Goal: Information Seeking & Learning: Understand process/instructions

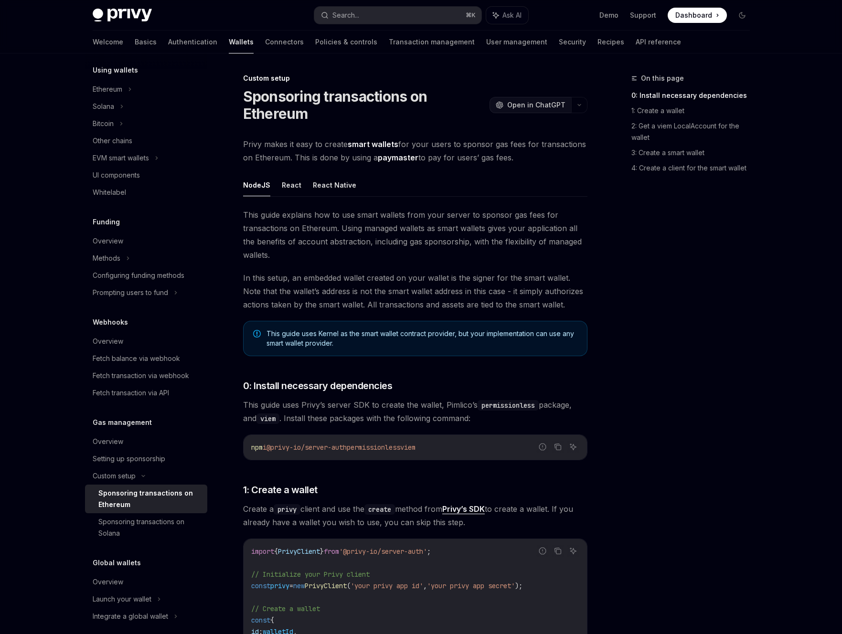
click at [552, 106] on span "Open in ChatGPT" at bounding box center [536, 105] width 58 height 10
click at [476, 177] on ul "NodeJS React React Native" at bounding box center [415, 185] width 344 height 23
click at [508, 20] on button "Ask AI" at bounding box center [507, 15] width 42 height 17
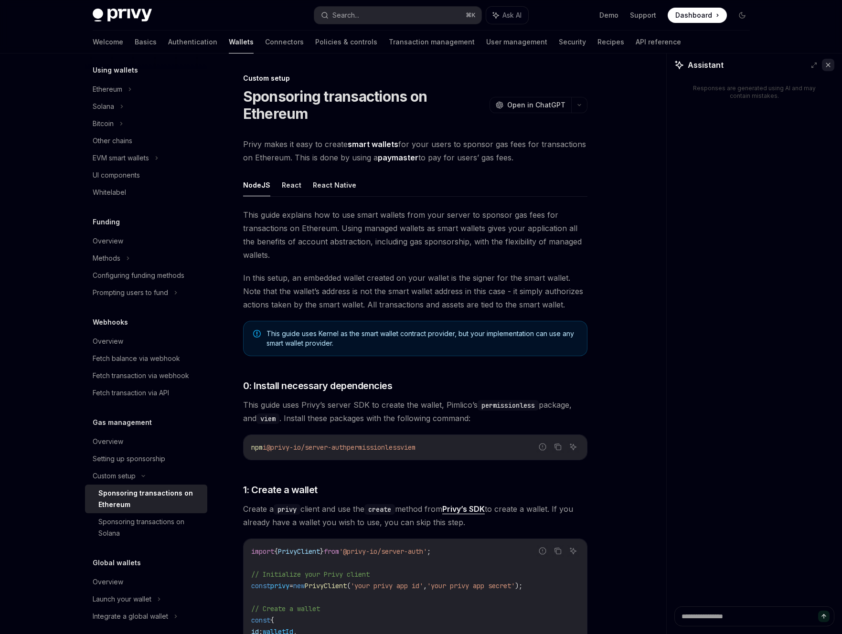
click at [830, 63] on icon at bounding box center [828, 65] width 4 height 4
type textarea "*"
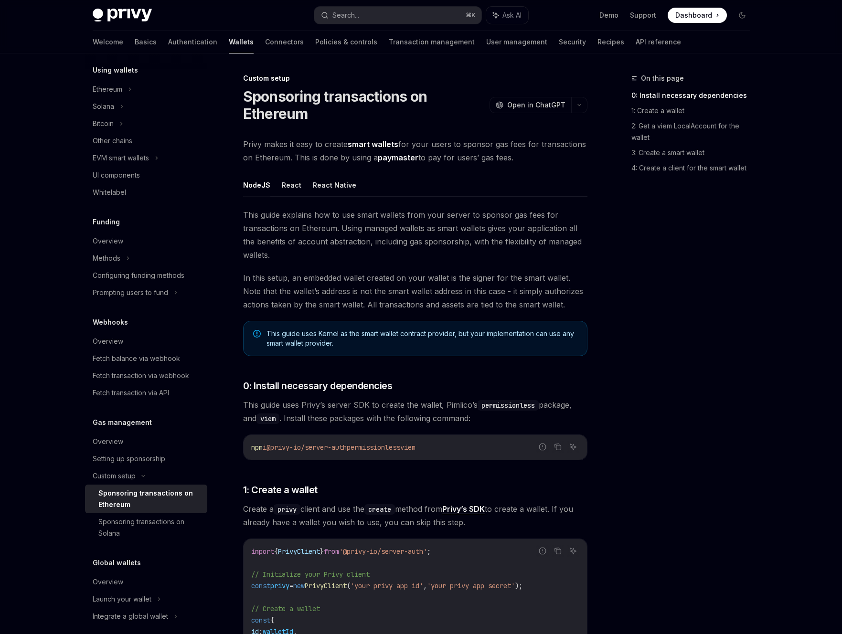
click at [179, 498] on div "Sponsoring transactions on Ethereum" at bounding box center [149, 499] width 103 height 23
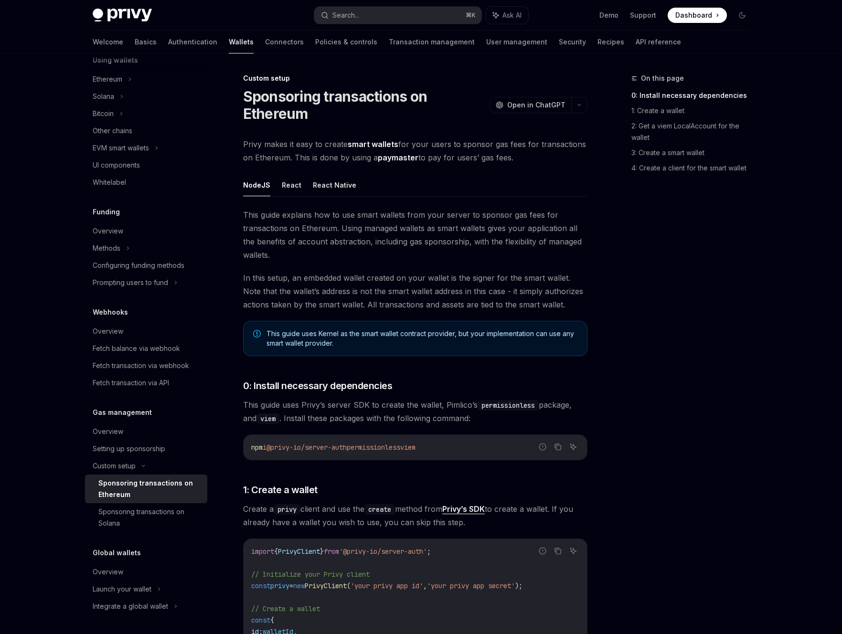
scroll to position [3, 0]
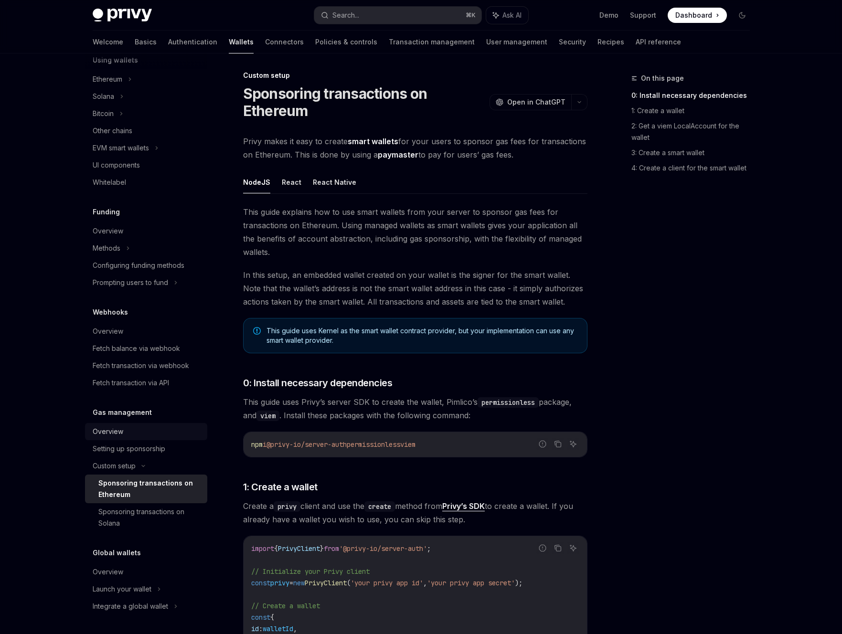
click at [109, 429] on div "Overview" at bounding box center [108, 431] width 31 height 11
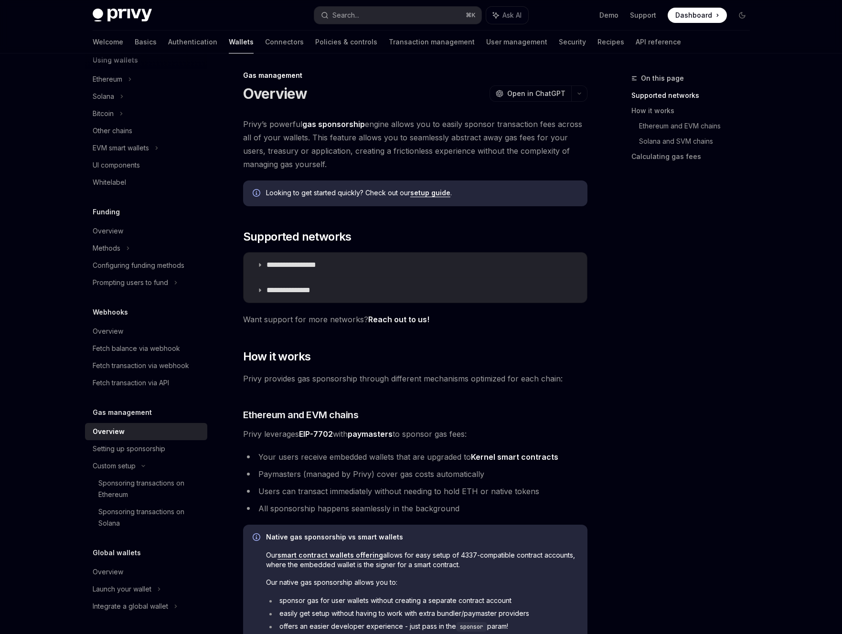
click at [422, 192] on link "setup guide" at bounding box center [430, 193] width 40 height 9
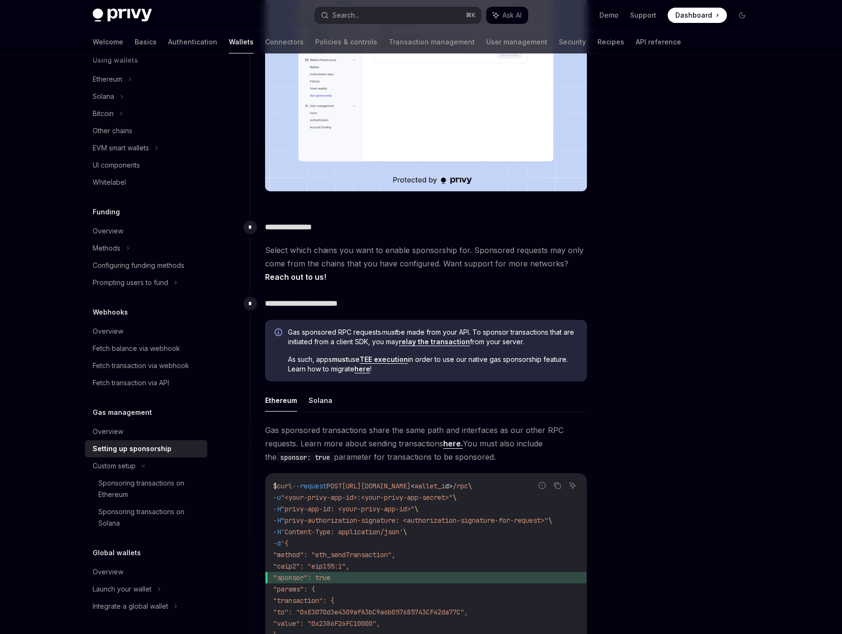
scroll to position [269, 0]
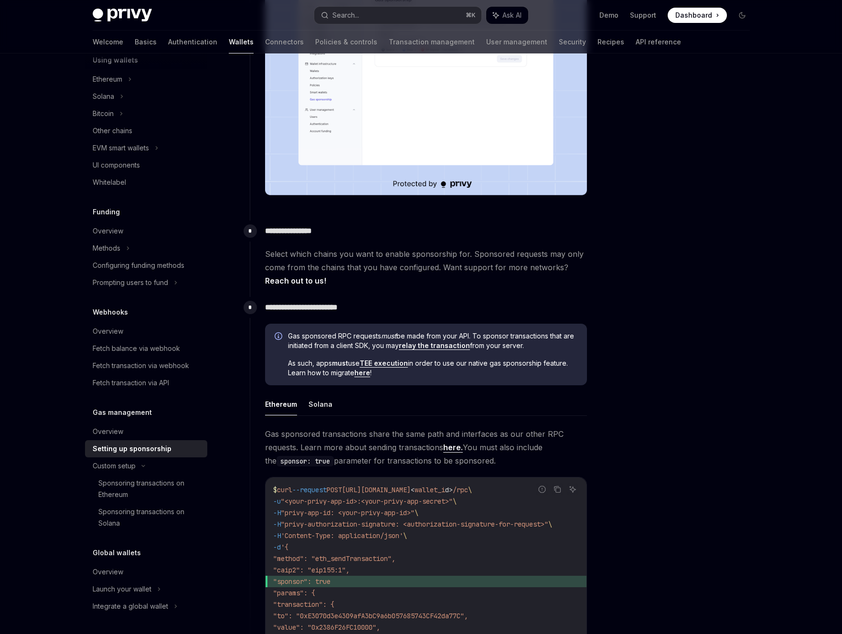
click at [448, 278] on span "Select which chains you want to enable sponsorship for. Sponsored requests may …" at bounding box center [426, 267] width 322 height 40
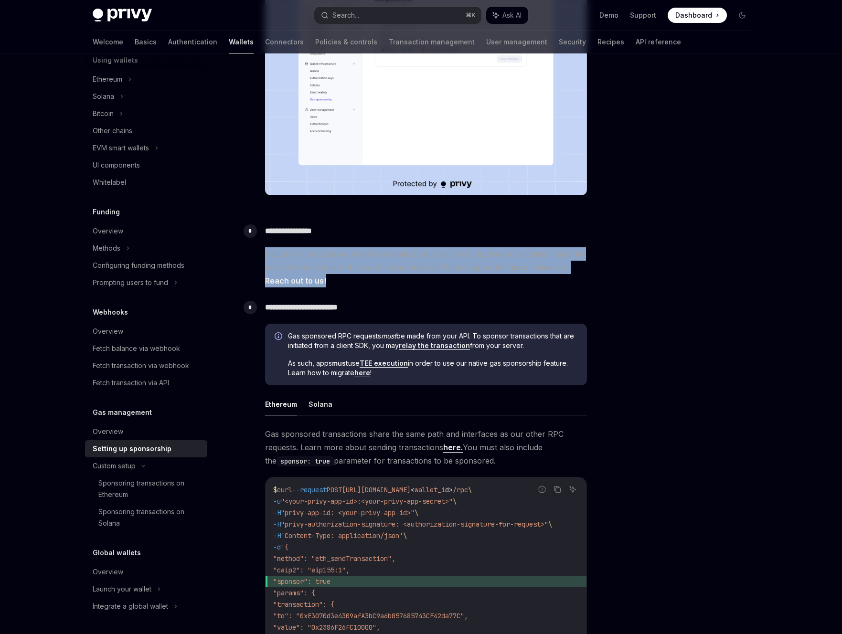
click at [448, 278] on span "Select which chains you want to enable sponsorship for. Sponsored requests may …" at bounding box center [426, 267] width 322 height 40
click at [457, 278] on span "Select which chains you want to enable sponsorship for. Sponsored requests may …" at bounding box center [426, 267] width 322 height 40
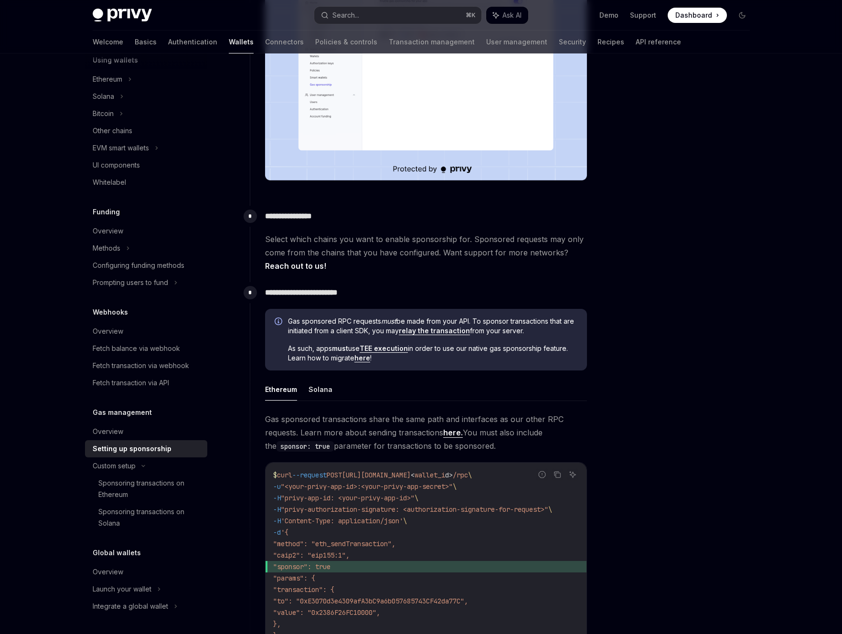
scroll to position [302, 0]
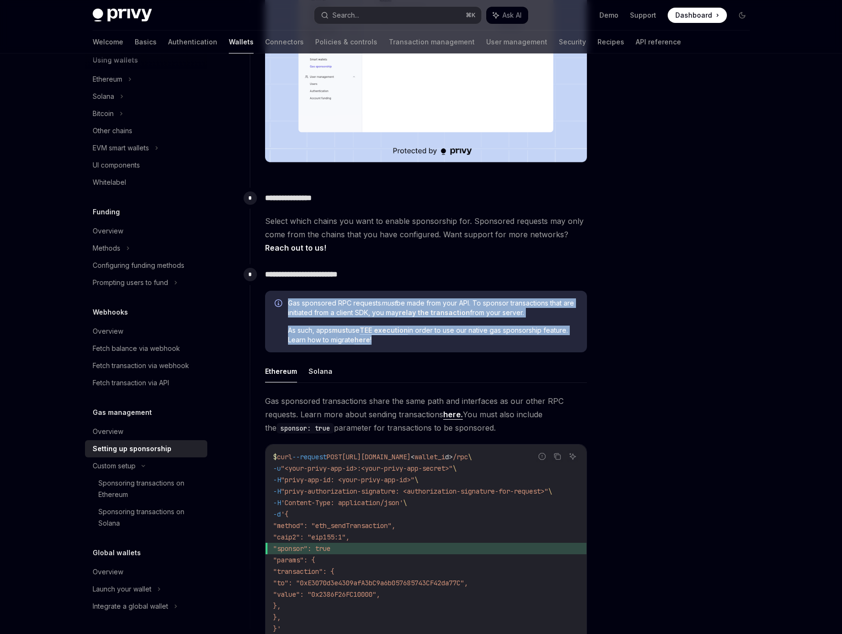
drag, startPoint x: 495, startPoint y: 290, endPoint x: 495, endPoint y: 339, distance: 49.2
click at [495, 339] on div "**********" at bounding box center [419, 461] width 338 height 394
click at [495, 339] on span "As such, apps must use TEE execution in order to use our native gas sponsorship…" at bounding box center [432, 335] width 289 height 19
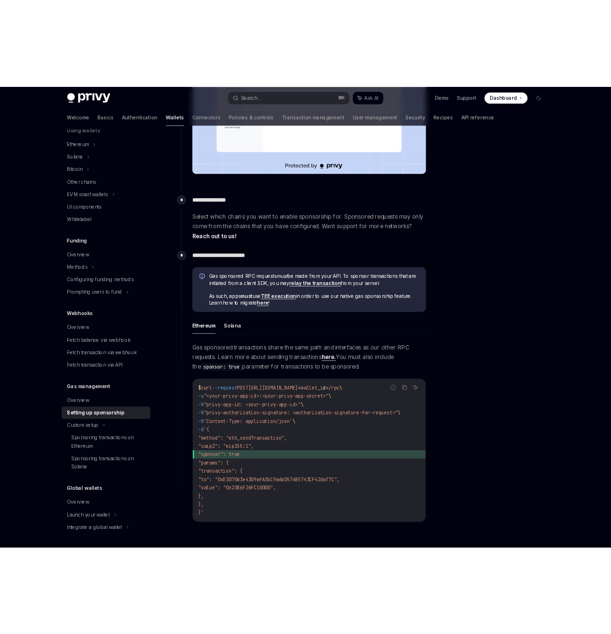
scroll to position [0, 0]
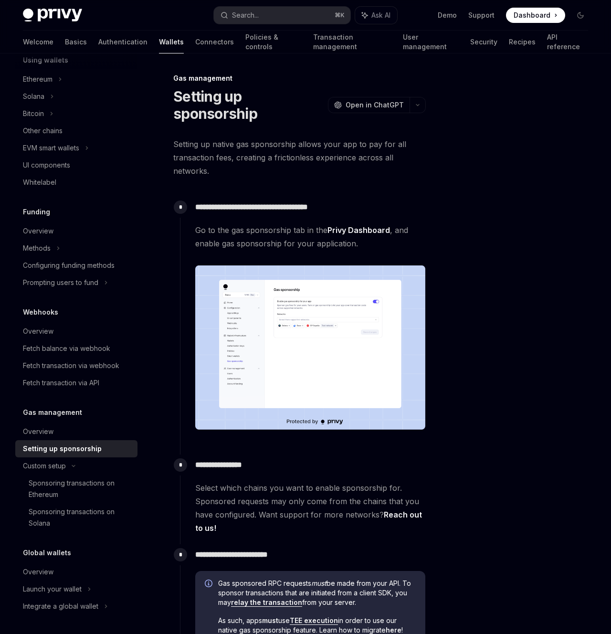
click at [301, 249] on span "Go to the gas sponsorship tab in the Privy Dashboard , and enable gas sponsorsh…" at bounding box center [310, 236] width 230 height 27
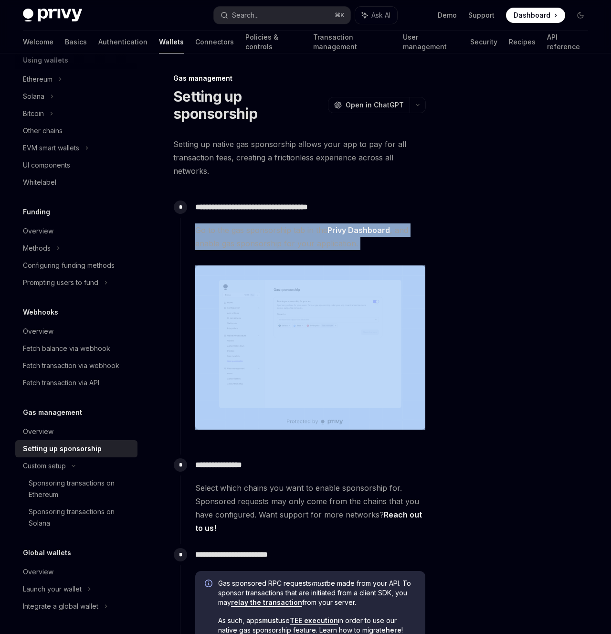
click at [301, 249] on span "Go to the gas sponsorship tab in the Privy Dashboard , and enable gas sponsorsh…" at bounding box center [310, 236] width 230 height 27
click at [301, 246] on span "Go to the gas sponsorship tab in the Privy Dashboard , and enable gas sponsorsh…" at bounding box center [310, 236] width 230 height 27
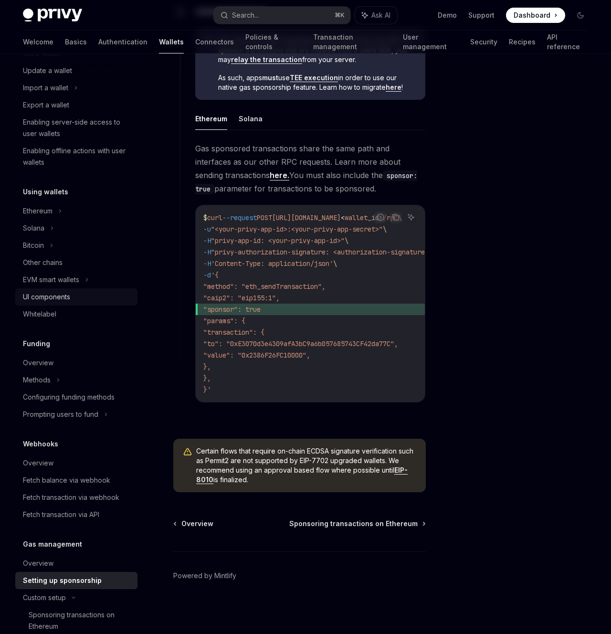
scroll to position [92, 0]
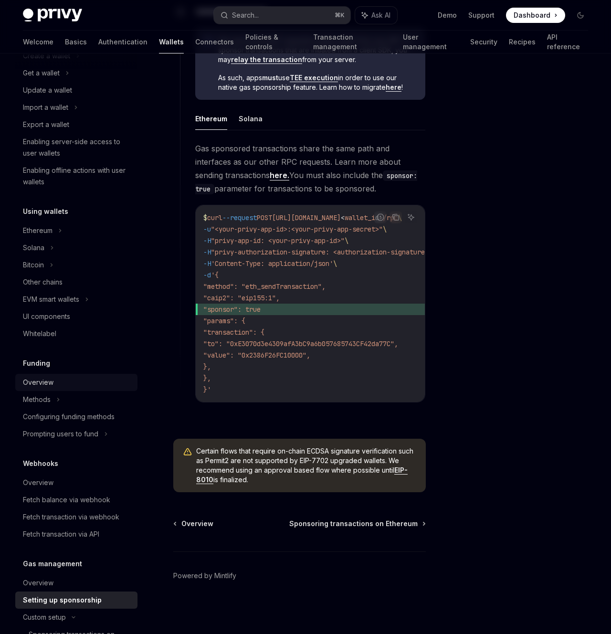
click at [73, 377] on div "Overview" at bounding box center [77, 382] width 109 height 11
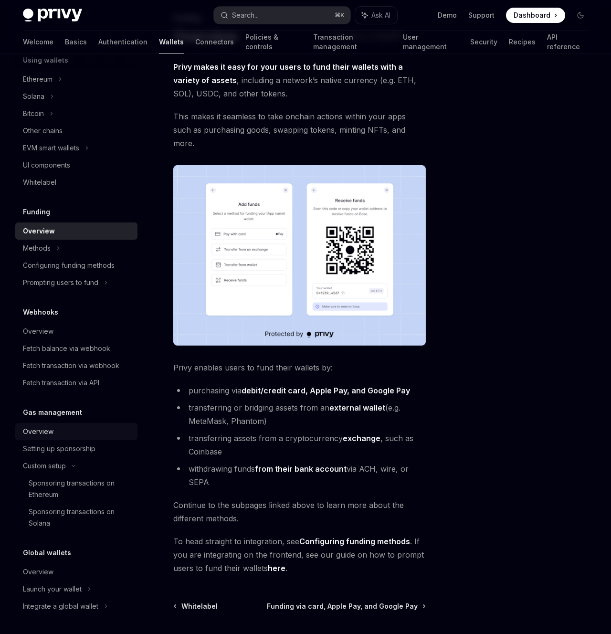
scroll to position [61, 0]
click at [89, 436] on div "Overview" at bounding box center [77, 431] width 109 height 11
type textarea "*"
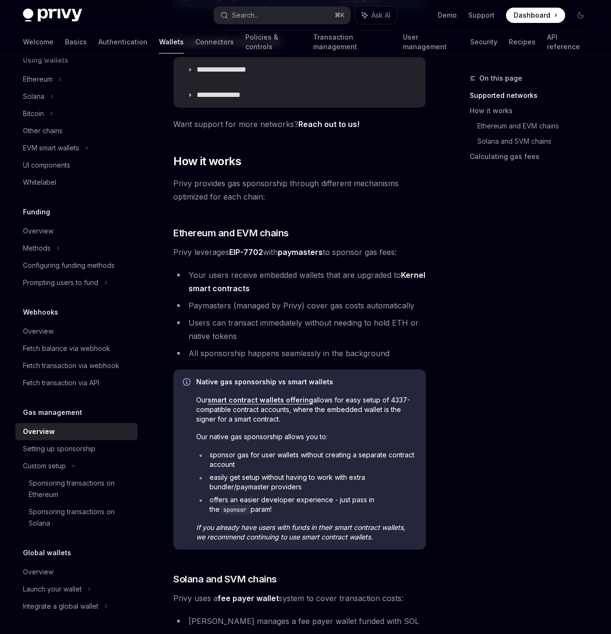
scroll to position [202, 0]
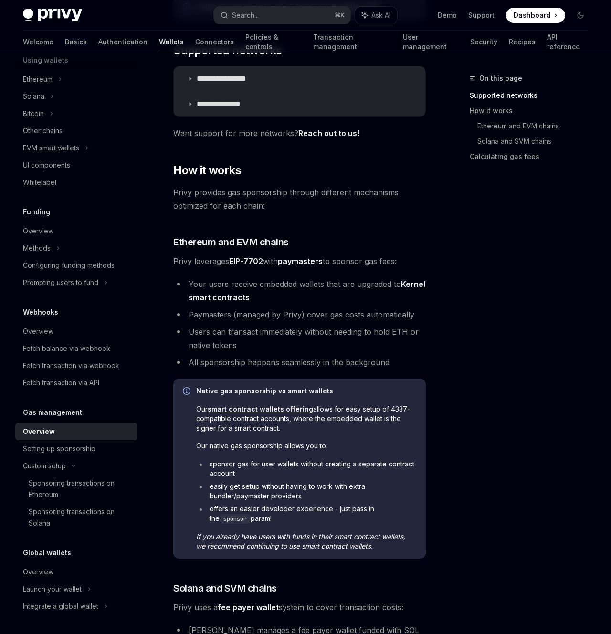
click at [249, 260] on link "EIP-7702" at bounding box center [246, 261] width 34 height 10
click at [328, 317] on li "Paymasters (managed by Privy) cover gas costs automatically" at bounding box center [299, 314] width 253 height 13
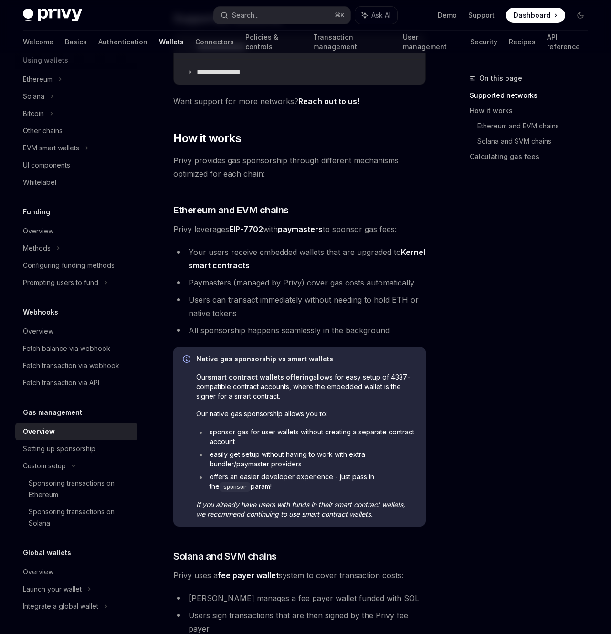
scroll to position [240, 0]
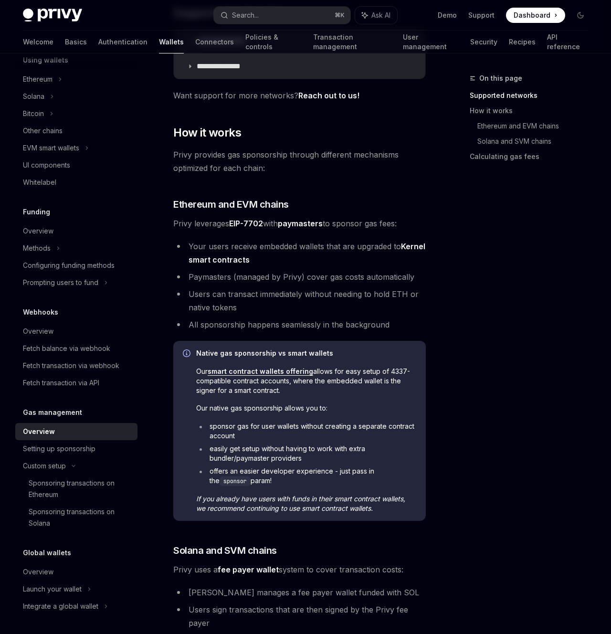
click at [316, 217] on span "Privy leverages EIP-7702 with paymasters to sponsor gas fees:" at bounding box center [299, 223] width 253 height 13
click at [316, 222] on strong "paymasters" at bounding box center [300, 224] width 45 height 10
click at [314, 228] on span "Privy leverages EIP-7702 with paymasters to sponsor gas fees:" at bounding box center [299, 223] width 253 height 13
click at [311, 223] on strong "paymasters" at bounding box center [300, 224] width 45 height 10
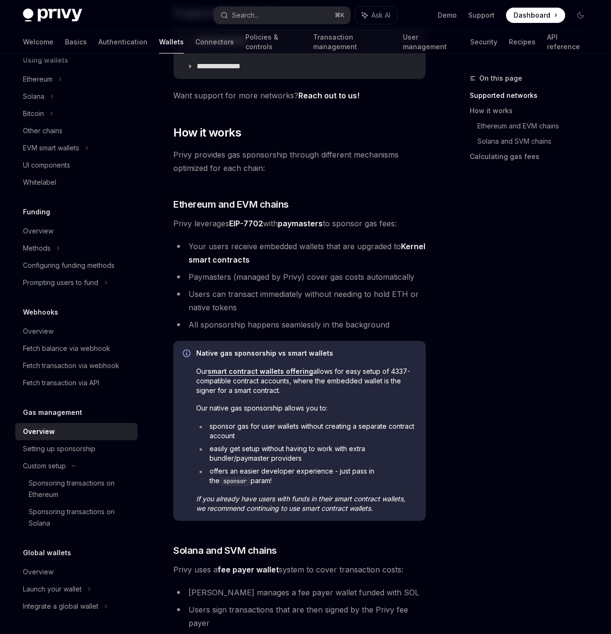
click at [312, 224] on strong "paymasters" at bounding box center [300, 224] width 45 height 10
click at [307, 224] on strong "paymasters" at bounding box center [300, 224] width 45 height 10
click at [323, 220] on strong "paymasters" at bounding box center [300, 224] width 45 height 10
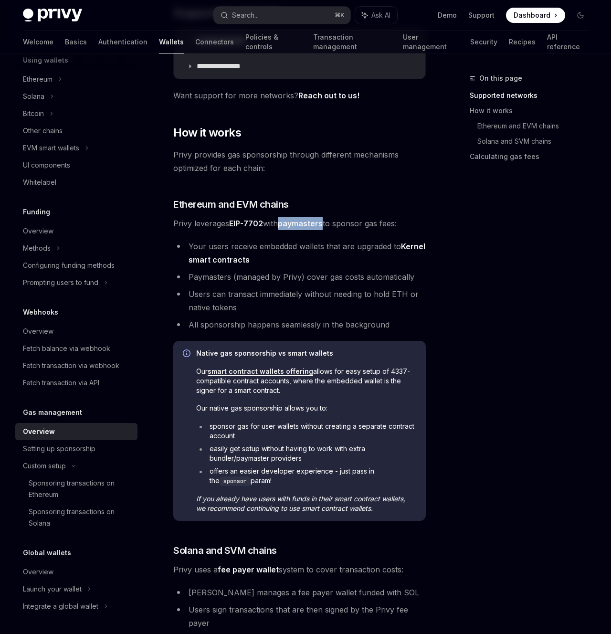
click at [323, 220] on strong "paymasters" at bounding box center [300, 224] width 45 height 10
click at [317, 223] on strong "paymasters" at bounding box center [300, 224] width 45 height 10
click at [308, 229] on span "Privy leverages EIP-7702 with paymasters to sponsor gas fees:" at bounding box center [299, 223] width 253 height 13
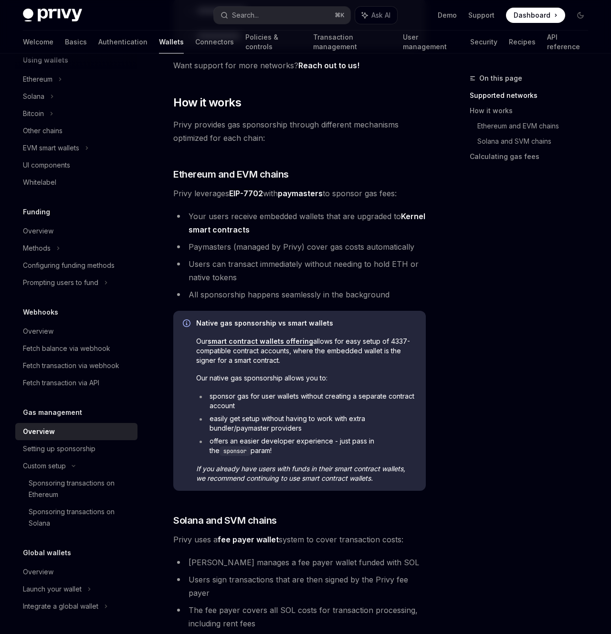
scroll to position [273, 0]
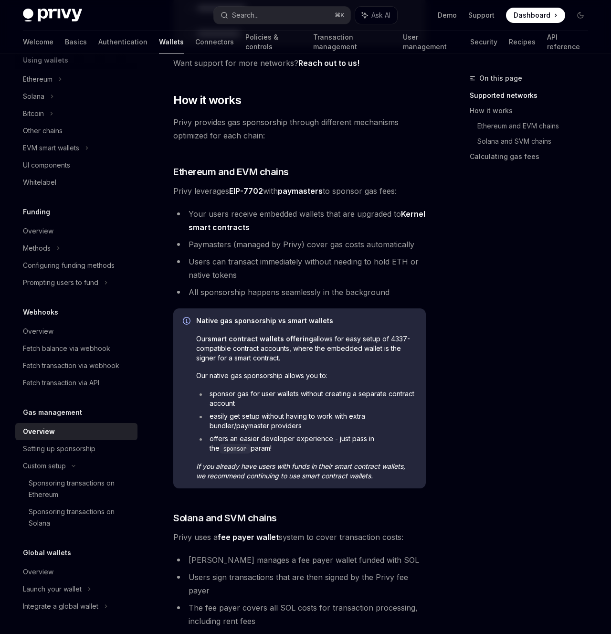
click at [227, 210] on li "Your users receive embedded wallets that are upgraded to Kernel smart contracts" at bounding box center [299, 220] width 253 height 27
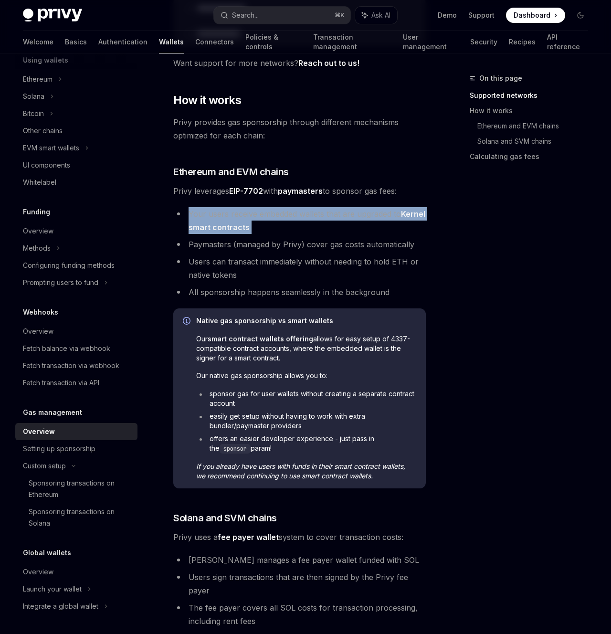
click at [227, 210] on li "Your users receive embedded wallets that are upgraded to Kernel smart contracts" at bounding box center [299, 220] width 253 height 27
click at [276, 214] on li "Your users receive embedded wallets that are upgraded to Kernel smart contracts" at bounding box center [299, 220] width 253 height 27
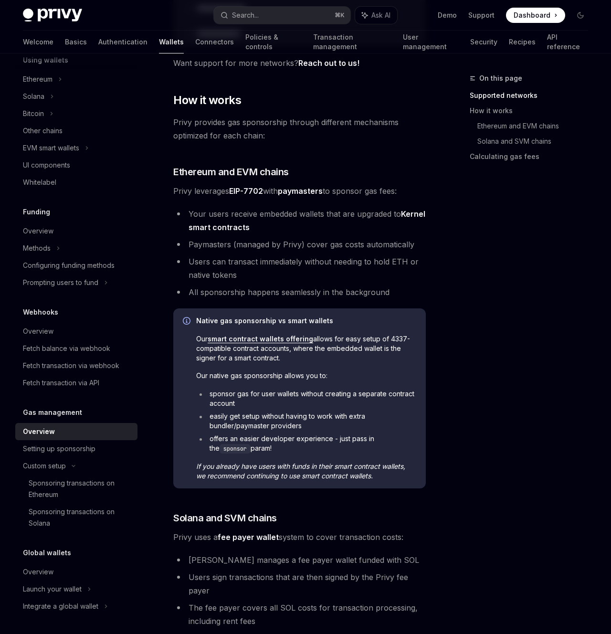
click at [308, 219] on li "Your users receive embedded wallets that are upgraded to Kernel smart contracts" at bounding box center [299, 220] width 253 height 27
click at [324, 219] on li "Your users receive embedded wallets that are upgraded to Kernel smart contracts" at bounding box center [299, 220] width 253 height 27
click at [330, 217] on li "Your users receive embedded wallets that are upgraded to Kernel smart contracts" at bounding box center [299, 220] width 253 height 27
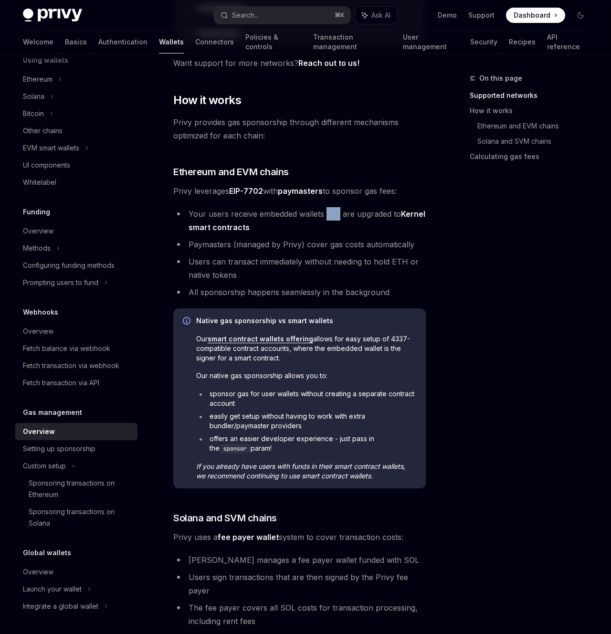
click at [332, 217] on li "Your users receive embedded wallets that are upgraded to Kernel smart contracts" at bounding box center [299, 220] width 253 height 27
click at [299, 218] on li "Your users receive embedded wallets that are upgraded to Kernel smart contracts" at bounding box center [299, 220] width 253 height 27
click at [258, 228] on link "Kernel smart contracts" at bounding box center [307, 220] width 237 height 23
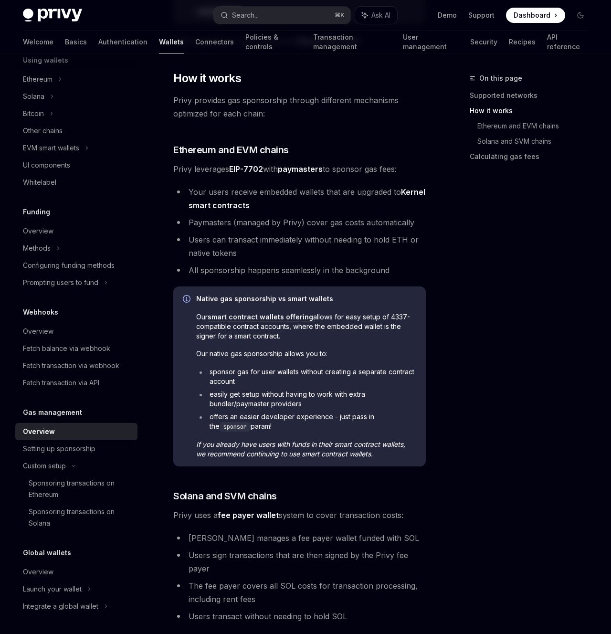
scroll to position [302, 0]
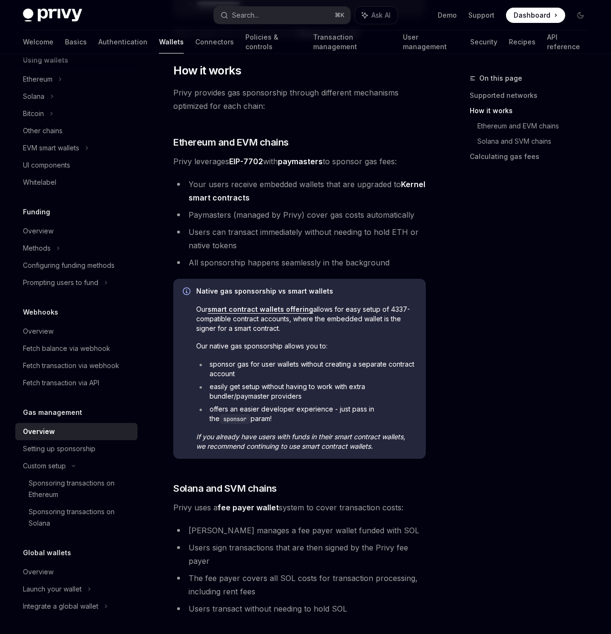
click at [314, 233] on li "Users can transact immediately without needing to hold ETH or native tokens" at bounding box center [299, 238] width 253 height 27
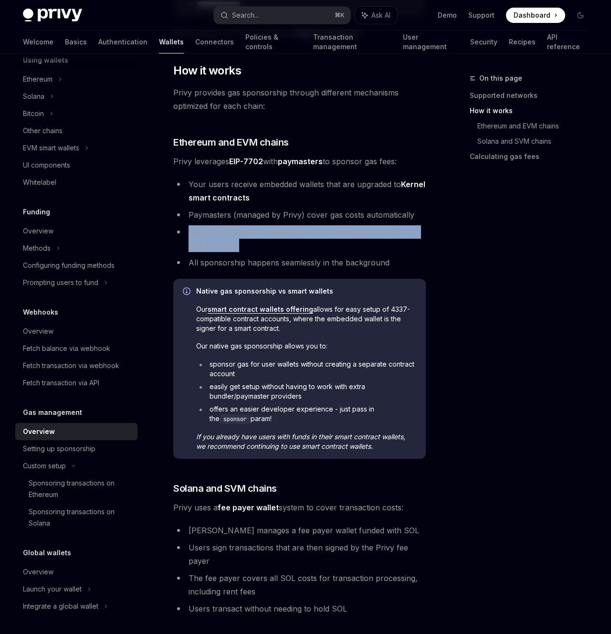
click at [314, 233] on li "Users can transact immediately without needing to hold ETH or native tokens" at bounding box center [299, 238] width 253 height 27
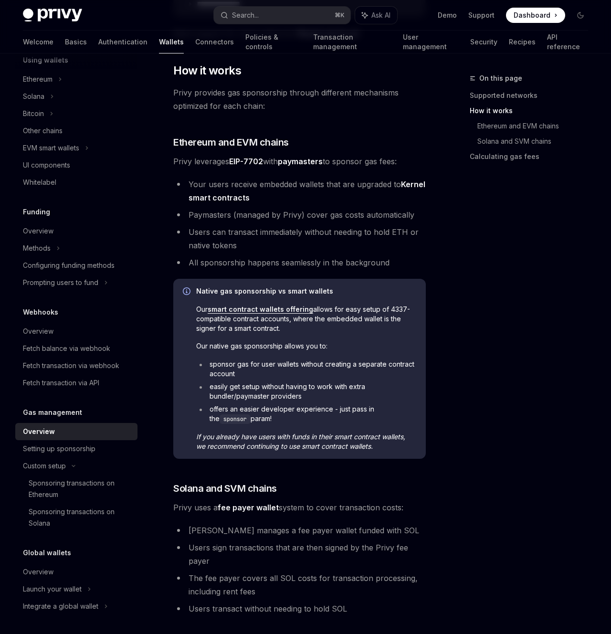
click at [303, 233] on li "Users can transact immediately without needing to hold ETH or native tokens" at bounding box center [299, 238] width 253 height 27
click at [282, 213] on li "Paymasters (managed by Privy) cover gas costs automatically" at bounding box center [299, 214] width 253 height 13
click at [308, 217] on li "Paymasters (managed by Privy) cover gas costs automatically" at bounding box center [299, 214] width 253 height 13
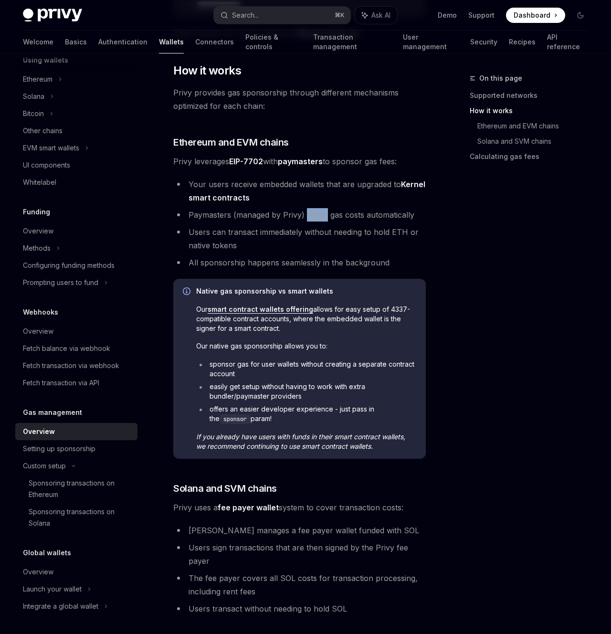
click at [308, 217] on li "Paymasters (managed by Privy) cover gas costs automatically" at bounding box center [299, 214] width 253 height 13
click at [305, 217] on li "Paymasters (managed by Privy) cover gas costs automatically" at bounding box center [299, 214] width 253 height 13
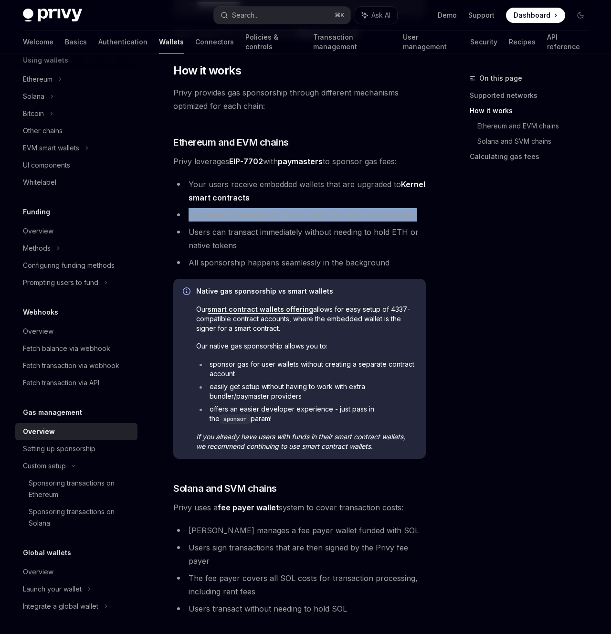
click at [298, 217] on li "Paymasters (managed by Privy) cover gas costs automatically" at bounding box center [299, 214] width 253 height 13
click at [288, 218] on li "Paymasters (managed by Privy) cover gas costs automatically" at bounding box center [299, 214] width 253 height 13
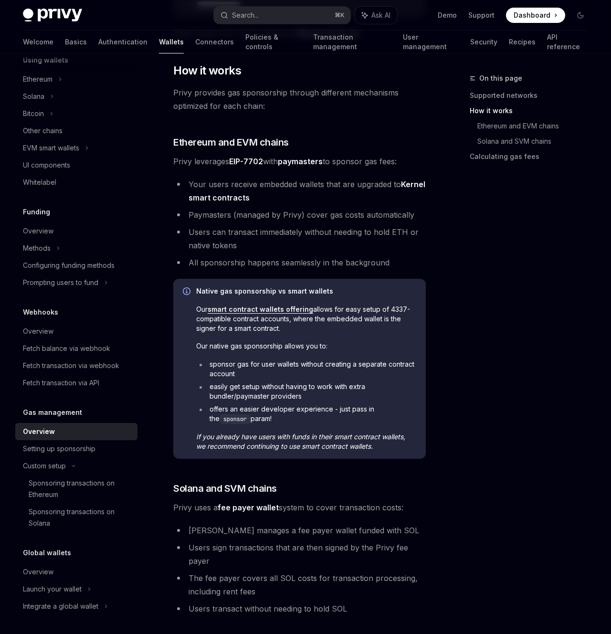
click at [294, 234] on li "Users can transact immediately without needing to hold ETH or native tokens" at bounding box center [299, 238] width 253 height 27
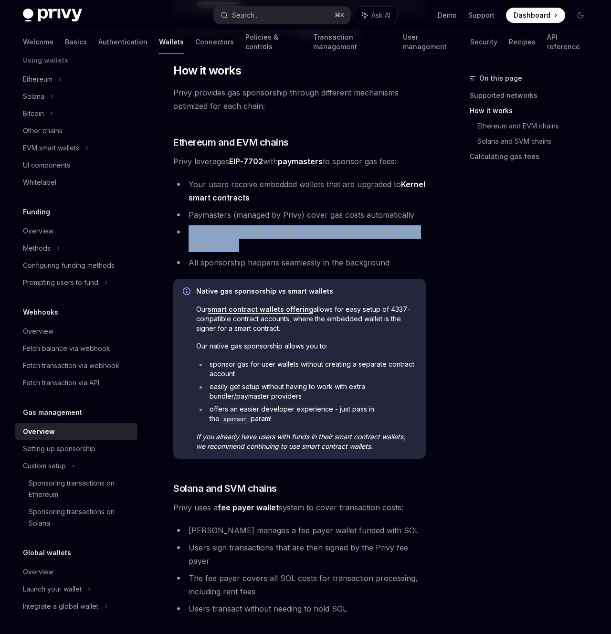
click at [294, 234] on li "Users can transact immediately without needing to hold ETH or native tokens" at bounding box center [299, 238] width 253 height 27
click at [283, 235] on li "Users can transact immediately without needing to hold ETH or native tokens" at bounding box center [299, 238] width 253 height 27
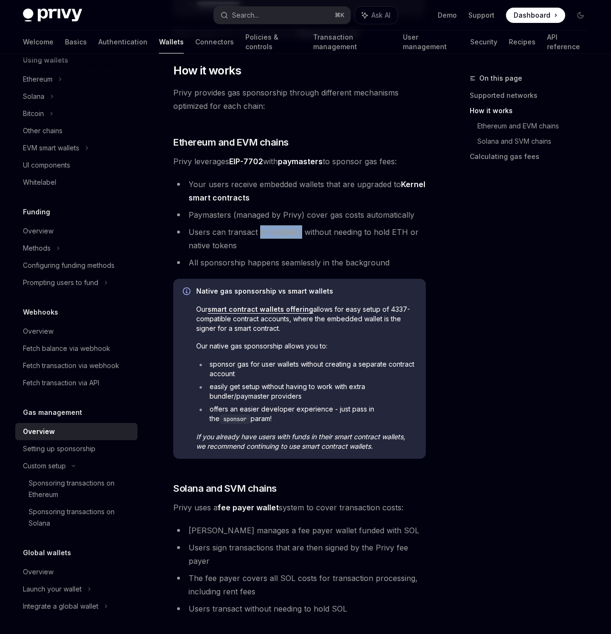
click at [283, 235] on li "Users can transact immediately without needing to hold ETH or native tokens" at bounding box center [299, 238] width 253 height 27
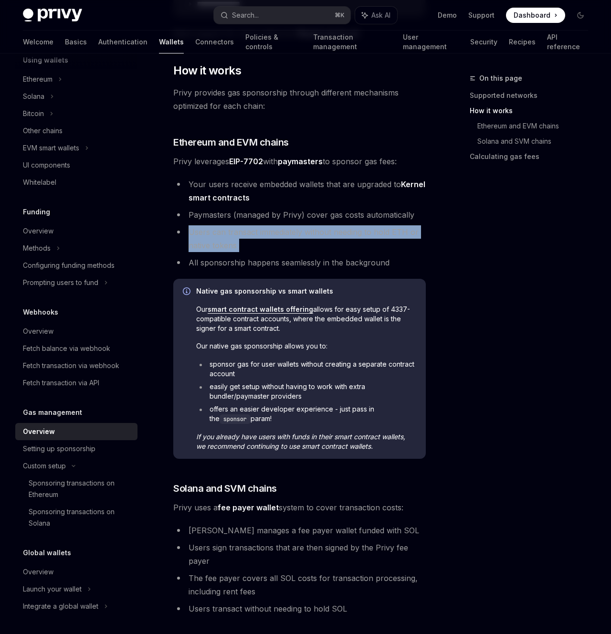
click at [283, 235] on li "Users can transact immediately without needing to hold ETH or native tokens" at bounding box center [299, 238] width 253 height 27
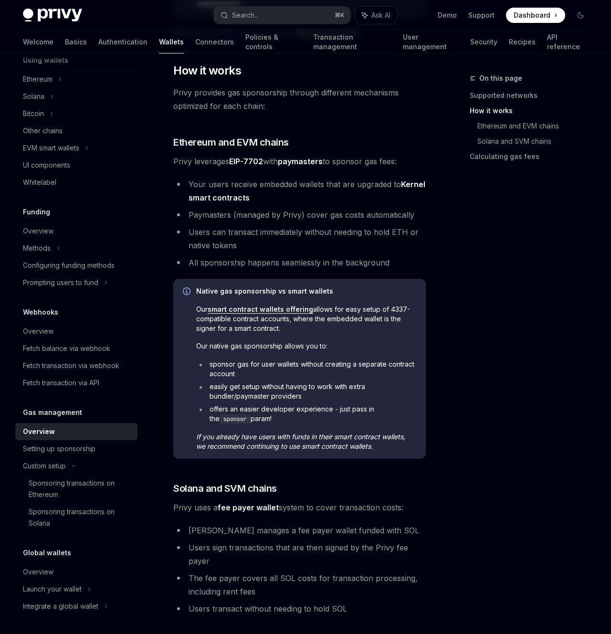
click at [283, 261] on li "All sponsorship happens seamlessly in the background" at bounding box center [299, 262] width 253 height 13
click at [287, 261] on li "All sponsorship happens seamlessly in the background" at bounding box center [299, 262] width 253 height 13
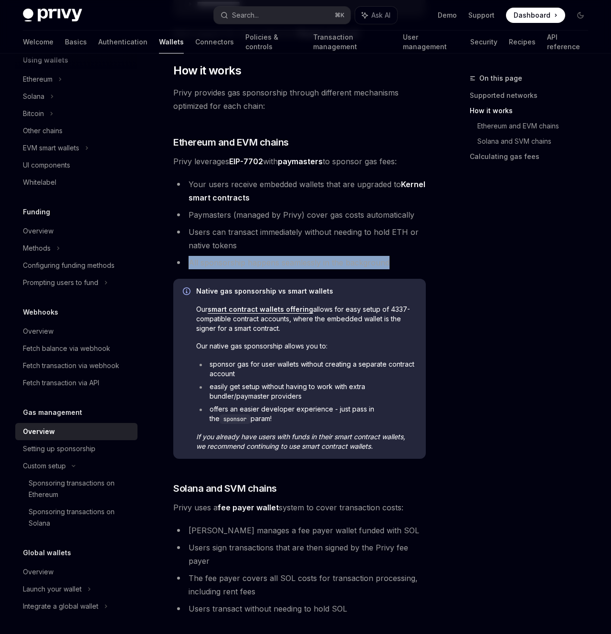
click at [287, 261] on li "All sponsorship happens seamlessly in the background" at bounding box center [299, 262] width 253 height 13
click at [280, 259] on li "All sponsorship happens seamlessly in the background" at bounding box center [299, 262] width 253 height 13
click at [286, 260] on li "All sponsorship happens seamlessly in the background" at bounding box center [299, 262] width 253 height 13
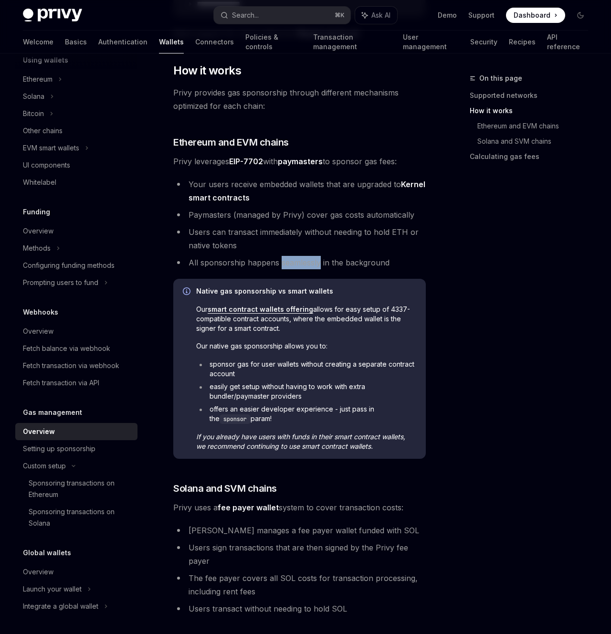
click at [286, 260] on li "All sponsorship happens seamlessly in the background" at bounding box center [299, 262] width 253 height 13
click at [283, 260] on li "All sponsorship happens seamlessly in the background" at bounding box center [299, 262] width 253 height 13
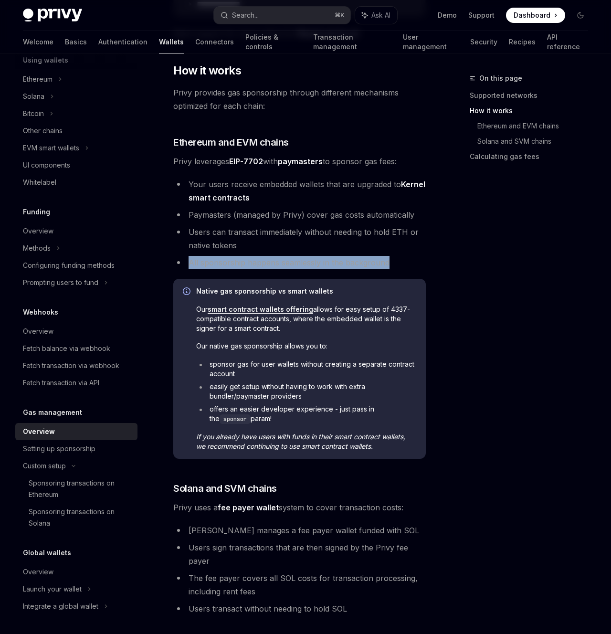
click at [284, 260] on li "All sponsorship happens seamlessly in the background" at bounding box center [299, 262] width 253 height 13
click at [269, 262] on li "All sponsorship happens seamlessly in the background" at bounding box center [299, 262] width 253 height 13
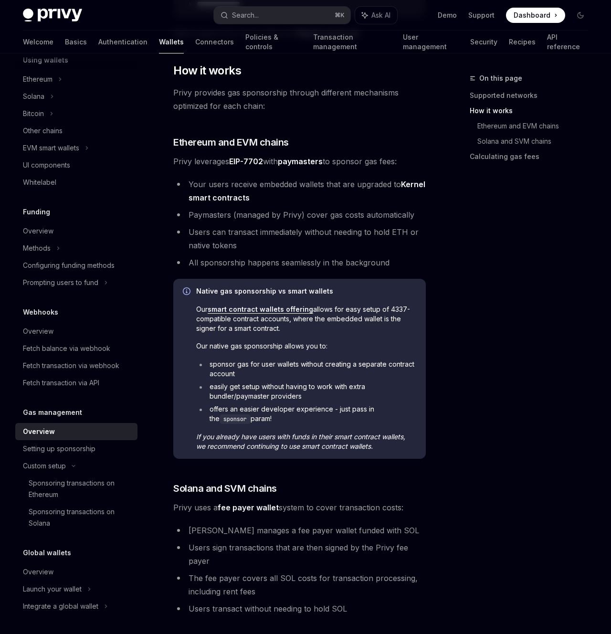
click at [295, 262] on li "All sponsorship happens seamlessly in the background" at bounding box center [299, 262] width 253 height 13
click at [319, 264] on li "All sponsorship happens seamlessly in the background" at bounding box center [299, 262] width 253 height 13
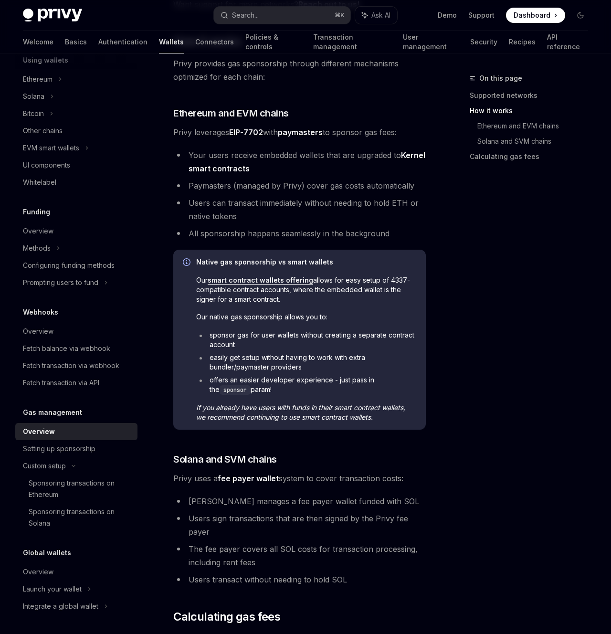
scroll to position [331, 0]
click at [379, 236] on li "All sponsorship happens seamlessly in the background" at bounding box center [299, 233] width 253 height 13
click at [382, 236] on li "All sponsorship happens seamlessly in the background" at bounding box center [299, 233] width 253 height 13
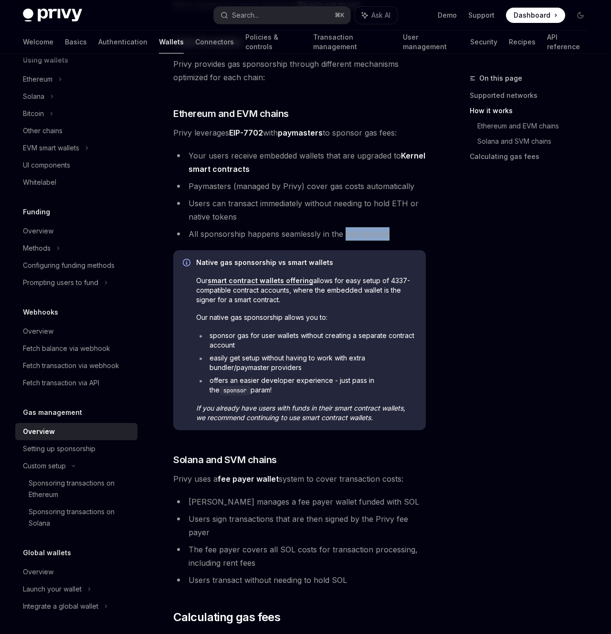
click at [382, 236] on li "All sponsorship happens seamlessly in the background" at bounding box center [299, 233] width 253 height 13
click at [379, 236] on li "All sponsorship happens seamlessly in the background" at bounding box center [299, 233] width 253 height 13
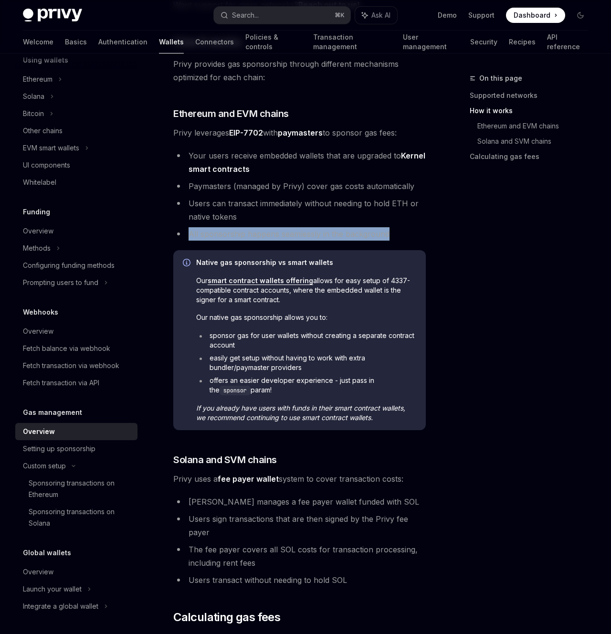
click at [384, 236] on li "All sponsorship happens seamlessly in the background" at bounding box center [299, 233] width 253 height 13
click at [375, 236] on li "All sponsorship happens seamlessly in the background" at bounding box center [299, 233] width 253 height 13
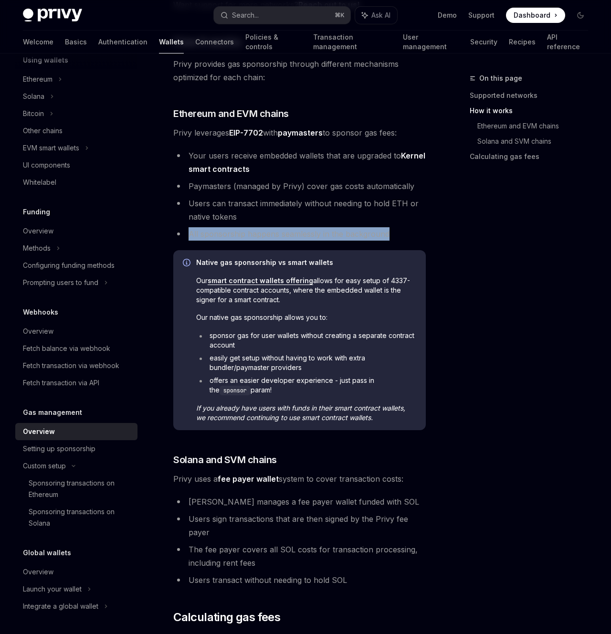
click at [375, 236] on li "All sponsorship happens seamlessly in the background" at bounding box center [299, 233] width 253 height 13
click at [380, 236] on li "All sponsorship happens seamlessly in the background" at bounding box center [299, 233] width 253 height 13
click at [537, 14] on span "Dashboard" at bounding box center [532, 16] width 37 height 10
